Goal: Task Accomplishment & Management: Manage account settings

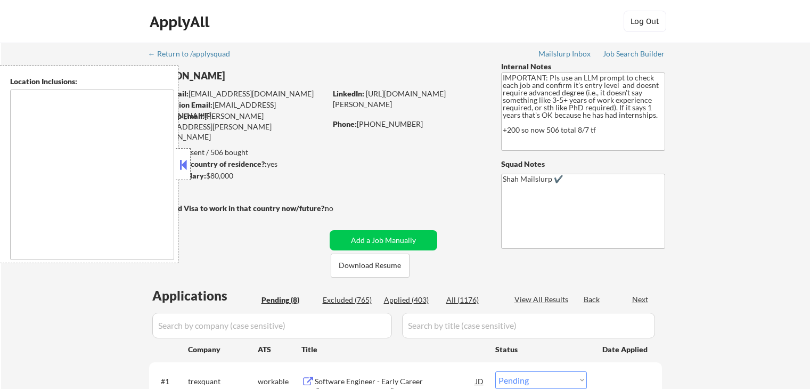
select select ""pending""
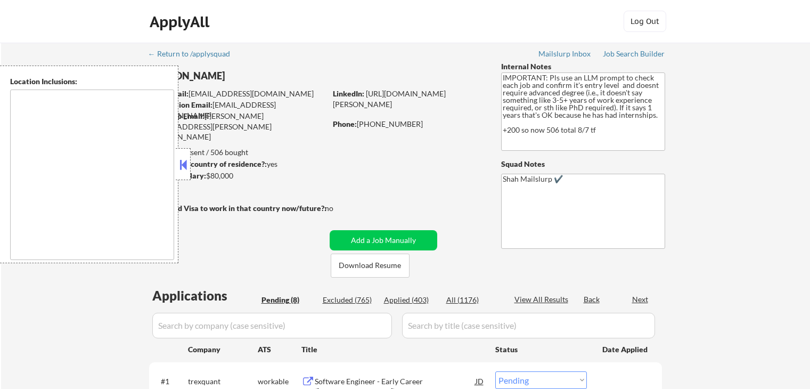
select select ""pending""
type textarea "[GEOGRAPHIC_DATA], [GEOGRAPHIC_DATA] [GEOGRAPHIC_DATA], [GEOGRAPHIC_DATA] [GEOG…"
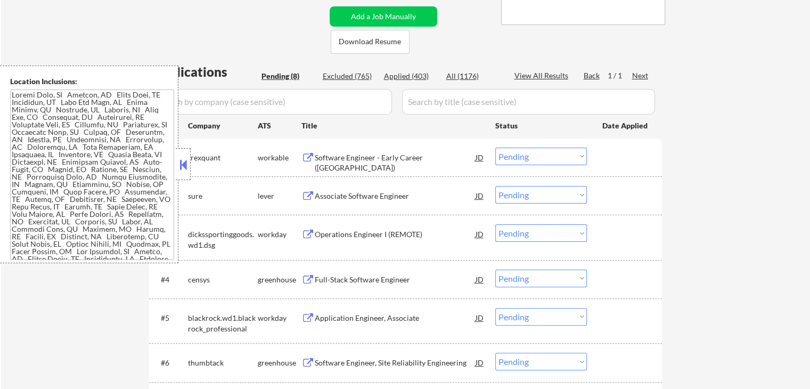
scroll to position [266, 0]
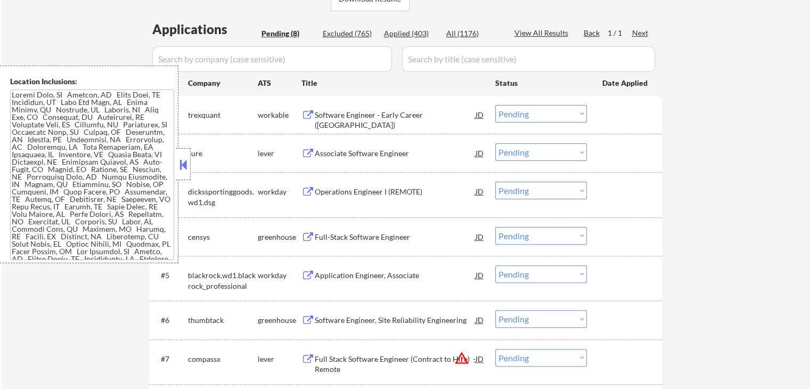
click at [332, 113] on div "Software Engineer - Early Career ([GEOGRAPHIC_DATA])" at bounding box center [395, 120] width 161 height 21
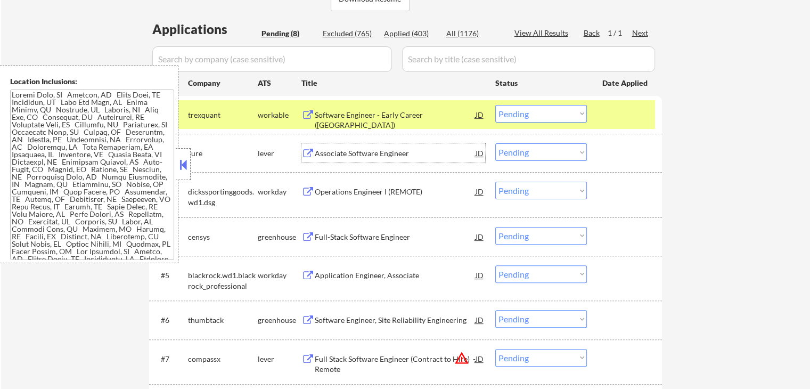
click at [354, 152] on div "Associate Software Engineer" at bounding box center [395, 153] width 161 height 11
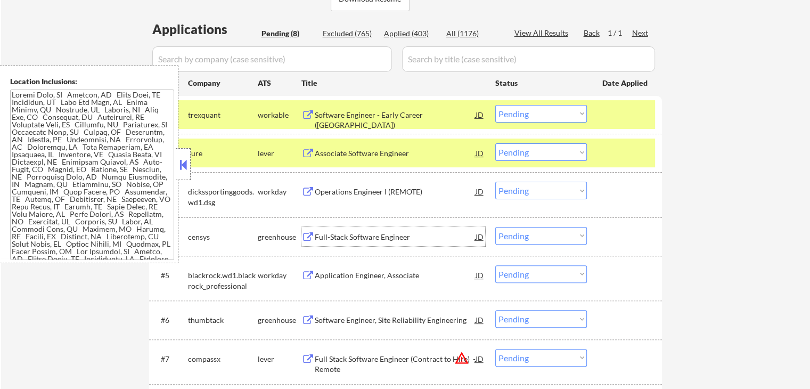
click at [330, 231] on div "Full-Stack Software Engineer" at bounding box center [395, 236] width 161 height 19
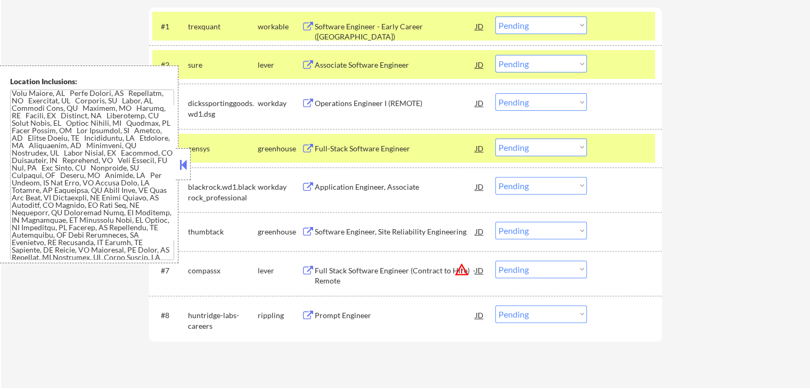
scroll to position [373, 0]
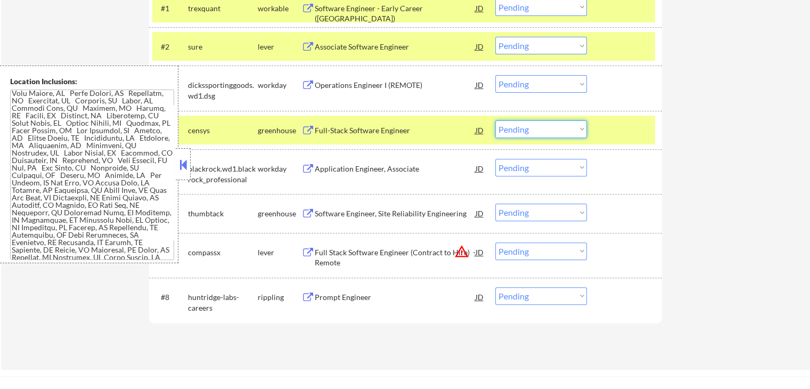
click at [533, 133] on select "Choose an option... Pending Applied Excluded (Questions) Excluded (Expired) Exc…" at bounding box center [541, 129] width 92 height 18
click at [495, 120] on select "Choose an option... Pending Applied Excluded (Questions) Excluded (Expired) Exc…" at bounding box center [541, 129] width 92 height 18
select select ""pending""
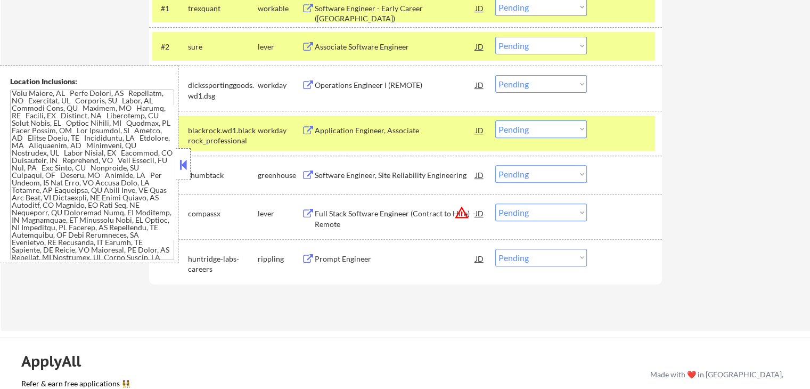
scroll to position [320, 0]
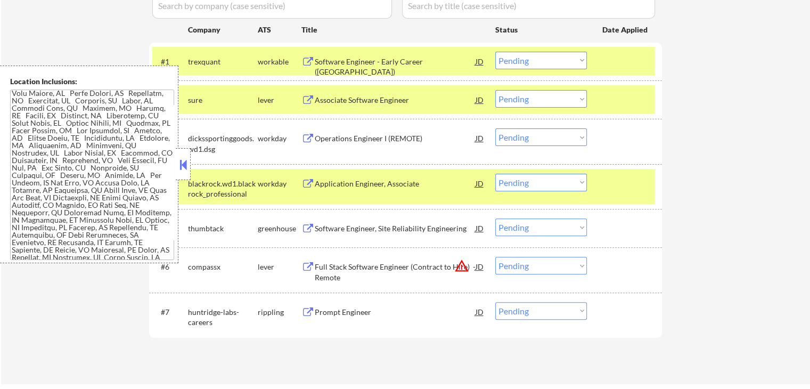
drag, startPoint x: 523, startPoint y: 100, endPoint x: 528, endPoint y: 106, distance: 8.3
click at [524, 100] on select "Choose an option... Pending Applied Excluded (Questions) Excluded (Expired) Exc…" at bounding box center [541, 99] width 92 height 18
click at [495, 90] on select "Choose an option... Pending Applied Excluded (Questions) Excluded (Expired) Exc…" at bounding box center [541, 99] width 92 height 18
select select ""pending""
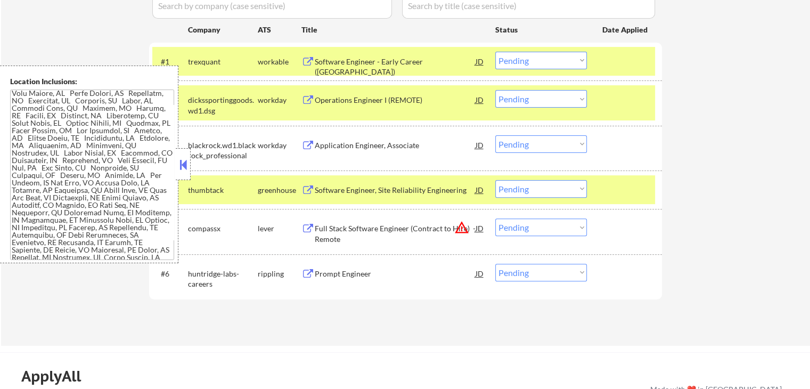
drag, startPoint x: 531, startPoint y: 62, endPoint x: 536, endPoint y: 67, distance: 6.8
click at [533, 62] on select "Choose an option... Pending Applied Excluded (Questions) Excluded (Expired) Exc…" at bounding box center [541, 61] width 92 height 18
click at [495, 52] on select "Choose an option... Pending Applied Excluded (Questions) Excluded (Expired) Exc…" at bounding box center [541, 61] width 92 height 18
select select ""pending""
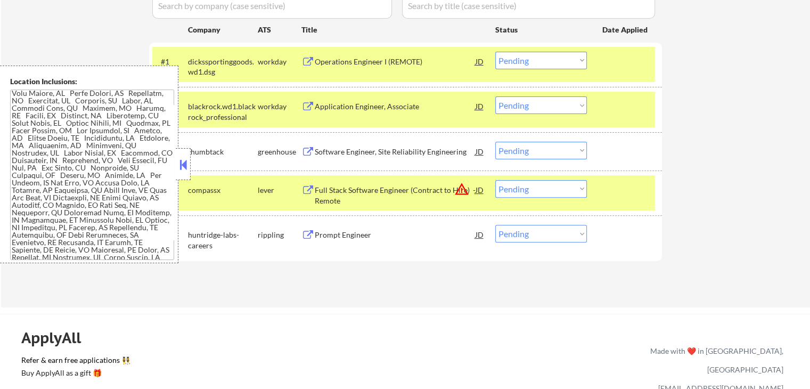
click at [326, 237] on div "Prompt Engineer" at bounding box center [395, 235] width 161 height 11
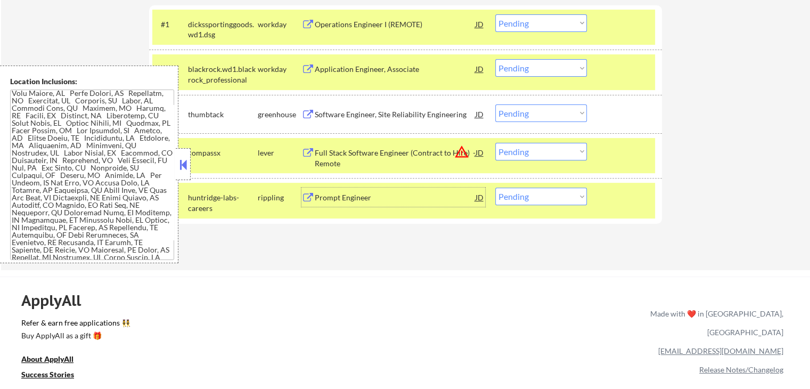
scroll to position [373, 0]
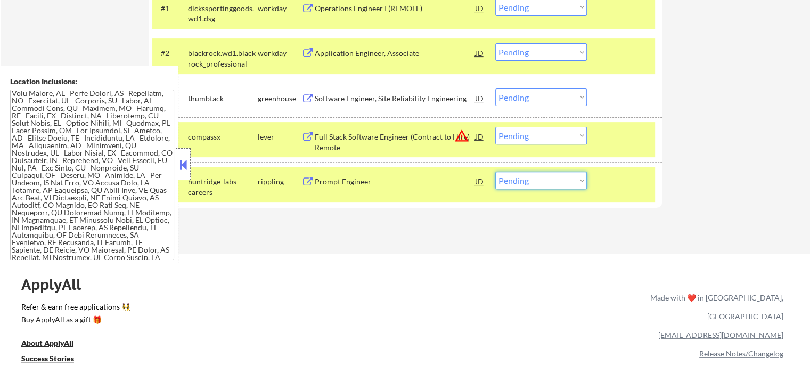
drag, startPoint x: 533, startPoint y: 174, endPoint x: 537, endPoint y: 186, distance: 13.0
click at [534, 176] on select "Choose an option... Pending Applied Excluded (Questions) Excluded (Expired) Exc…" at bounding box center [541, 181] width 92 height 18
select select ""applied""
click at [495, 172] on select "Choose an option... Pending Applied Excluded (Questions) Excluded (Expired) Exc…" at bounding box center [541, 181] width 92 height 18
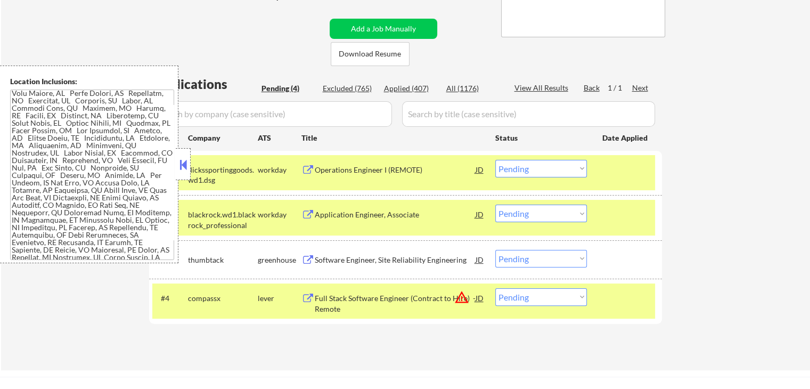
scroll to position [213, 0]
